Goal: Book appointment/travel/reservation

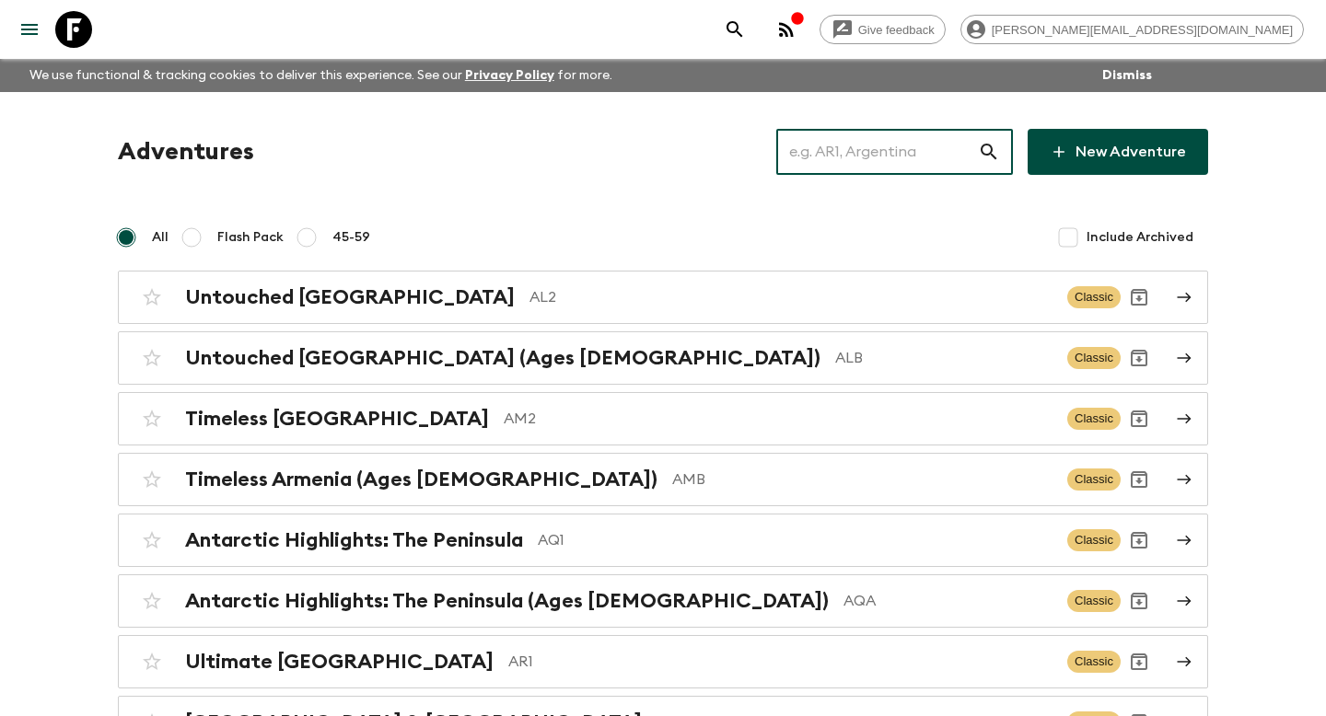
click at [866, 147] on input "text" at bounding box center [877, 152] width 202 height 52
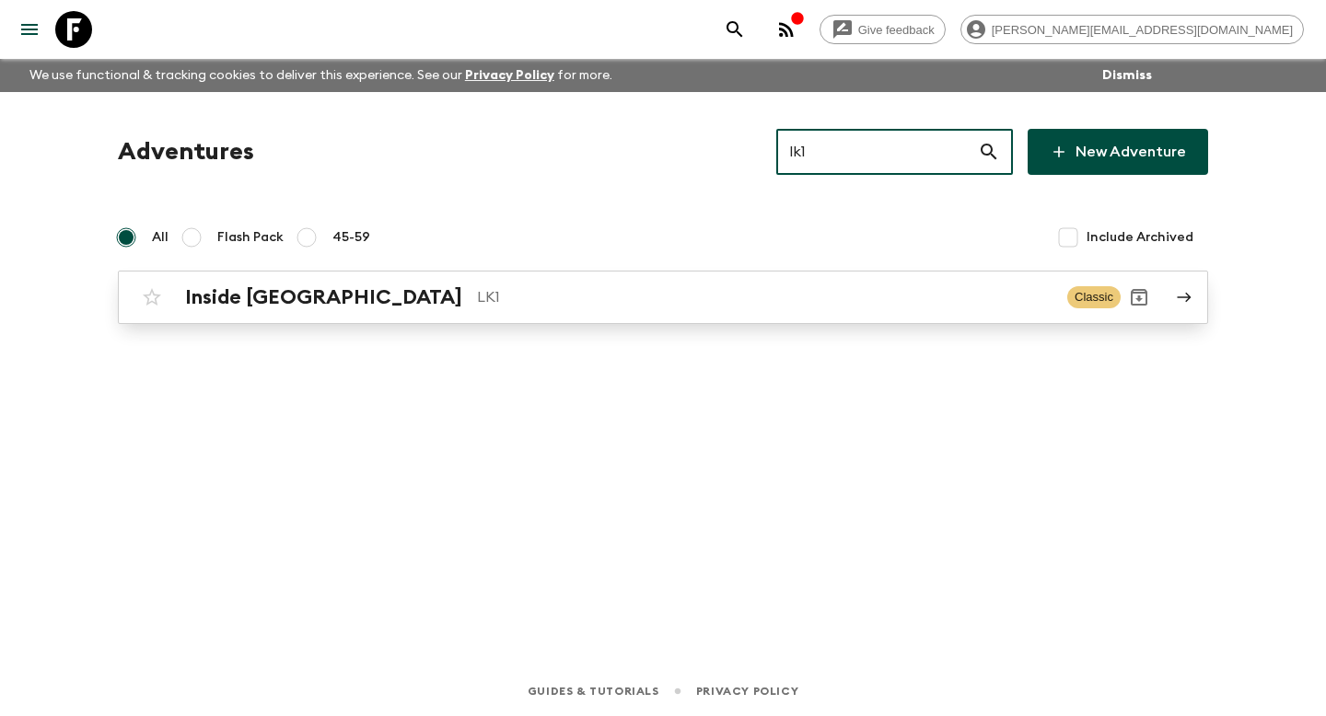
type input "lk1"
click at [586, 299] on p "LK1" at bounding box center [764, 297] width 575 height 22
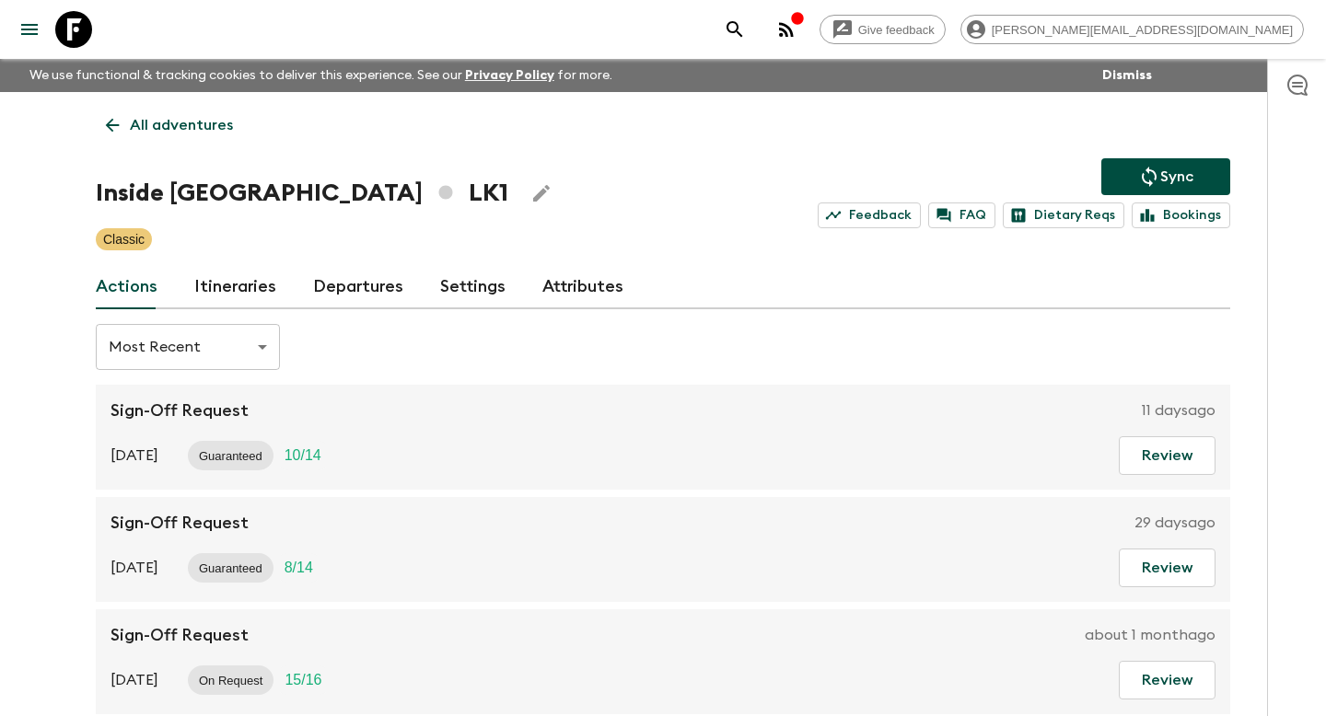
click at [249, 313] on div "All adventures Inside [GEOGRAPHIC_DATA] LK1 Sync Feedback FAQ Dietary Reqs Book…" at bounding box center [663, 425] width 1179 height 667
click at [249, 299] on link "Itineraries" at bounding box center [235, 287] width 82 height 44
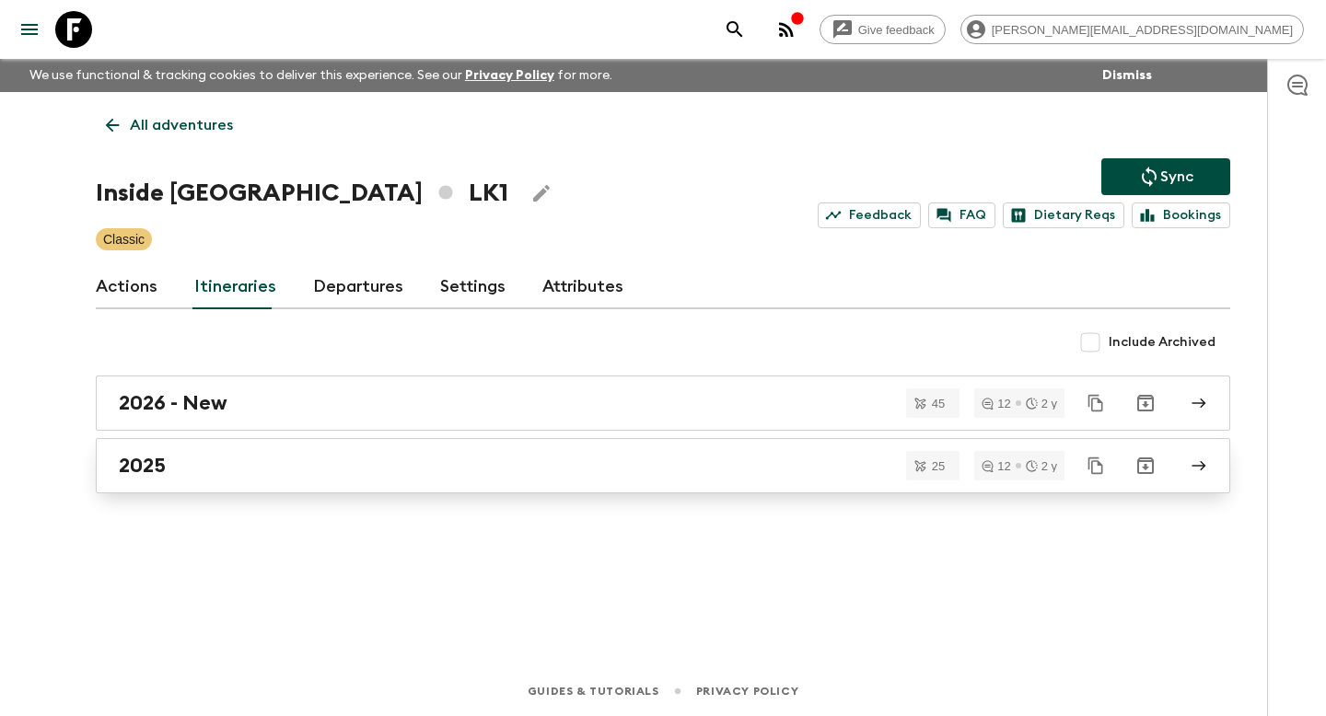
click at [248, 459] on div "2025" at bounding box center [645, 466] width 1053 height 24
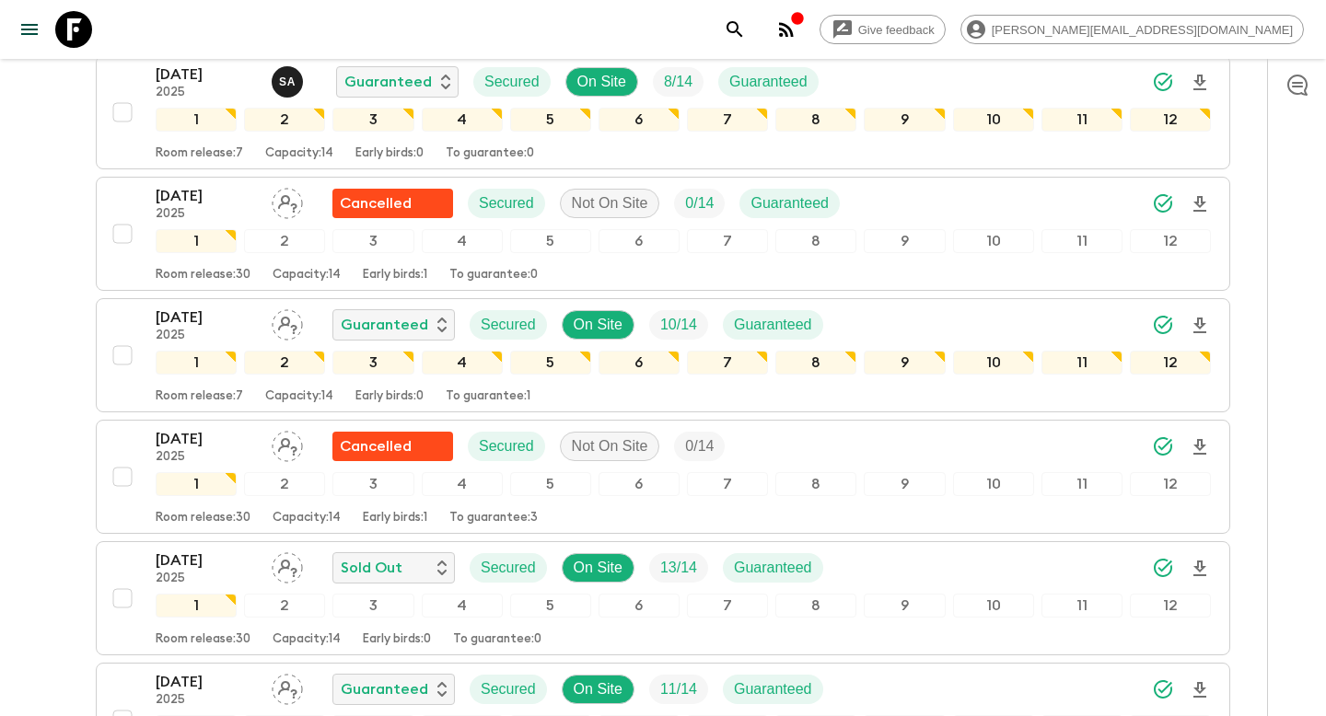
scroll to position [1677, 0]
